Goal: Information Seeking & Learning: Learn about a topic

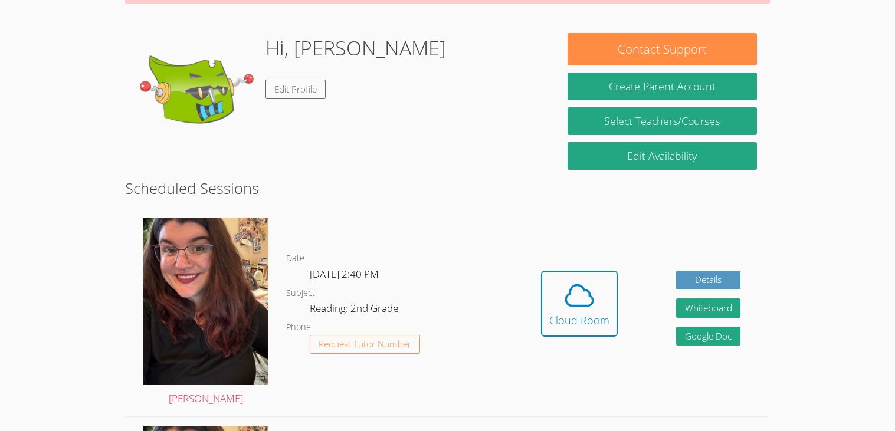
scroll to position [165, 0]
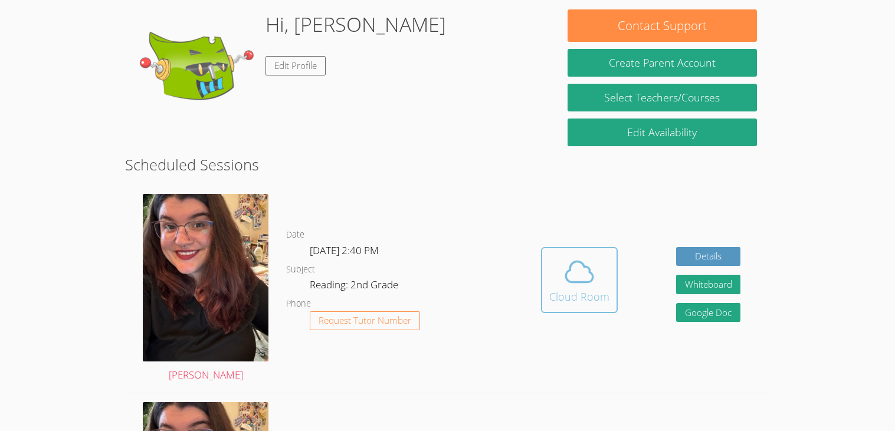
click at [570, 281] on icon at bounding box center [579, 272] width 27 height 21
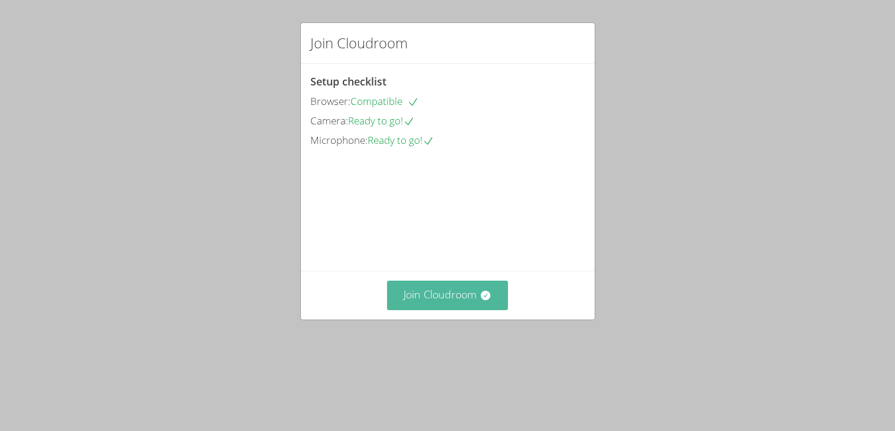
click at [472, 310] on button "Join Cloudroom" at bounding box center [447, 295] width 121 height 29
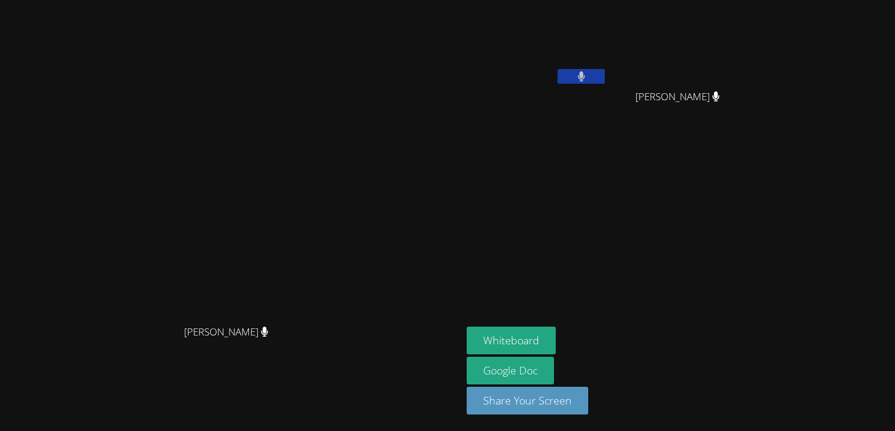
click at [584, 77] on icon at bounding box center [580, 76] width 7 height 10
click at [604, 81] on button at bounding box center [580, 76] width 47 height 15
click at [556, 338] on button "Whiteboard" at bounding box center [510, 341] width 89 height 28
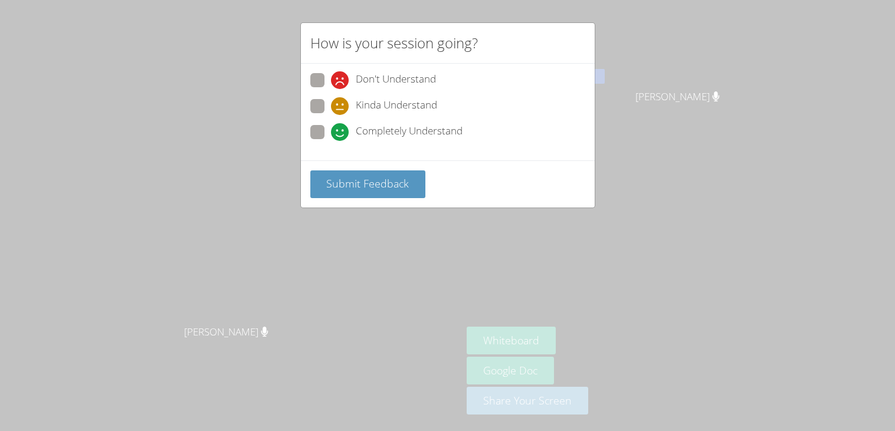
click at [410, 124] on span "Completely Understand" at bounding box center [409, 132] width 107 height 18
click at [341, 125] on input "Completely Understand" at bounding box center [336, 130] width 10 height 10
radio input "true"
click at [399, 179] on span "Submit Feedback" at bounding box center [367, 183] width 83 height 14
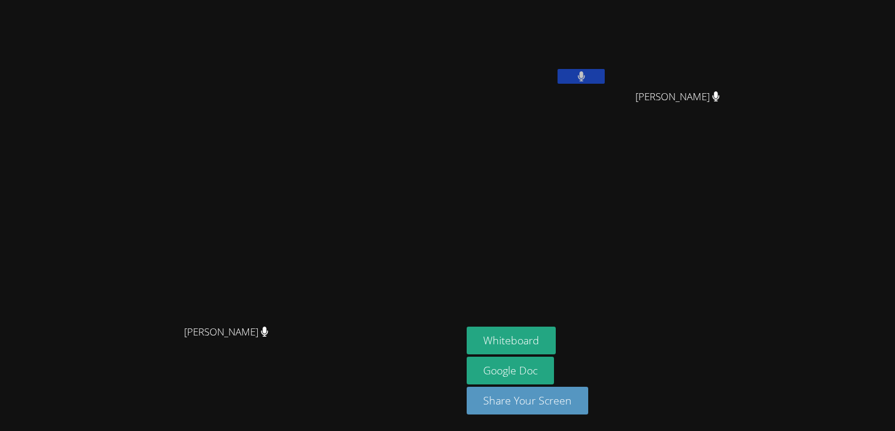
click at [604, 80] on button at bounding box center [580, 76] width 47 height 15
click at [607, 86] on div "SASHA SALAZAR" at bounding box center [536, 47] width 140 height 84
click at [604, 81] on button at bounding box center [580, 76] width 47 height 15
click at [587, 72] on icon at bounding box center [581, 76] width 12 height 10
